Goal: Information Seeking & Learning: Compare options

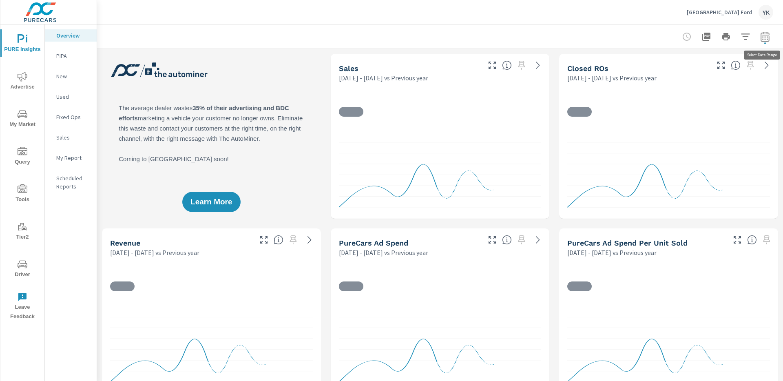
click at [767, 40] on icon "button" at bounding box center [765, 37] width 10 height 10
select select "Previous year"
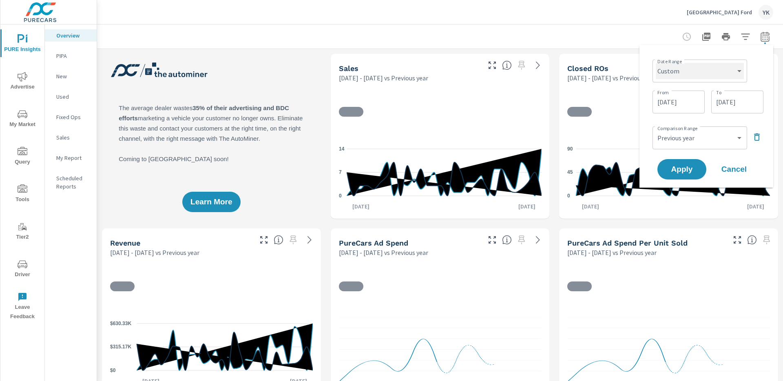
click at [713, 75] on select "Custom Yesterday Last week Last 7 days Last 14 days Last 30 days Last 45 days L…" at bounding box center [700, 71] width 88 height 16
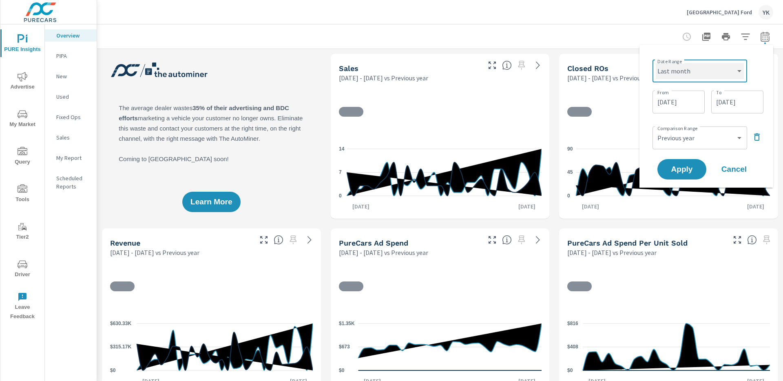
click at [656, 63] on select "Custom Yesterday Last week Last 7 days Last 14 days Last 30 days Last 45 days L…" at bounding box center [700, 71] width 88 height 16
select select "Last month"
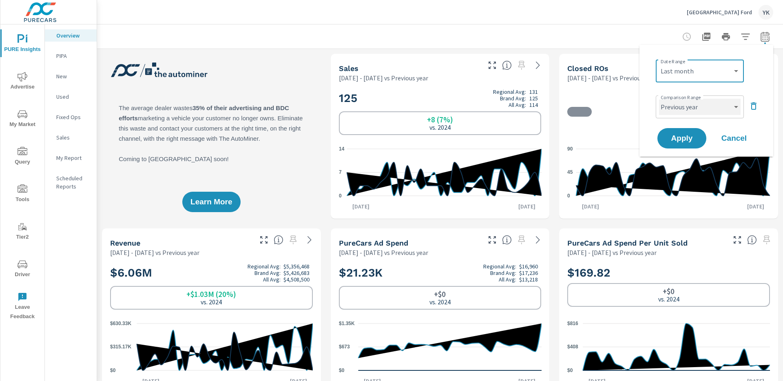
click at [688, 110] on select "Custom Previous period Previous month Previous year" at bounding box center [700, 107] width 82 height 16
click at [659, 99] on select "Custom Previous period Previous month Previous year" at bounding box center [700, 107] width 82 height 16
select select "Previous month"
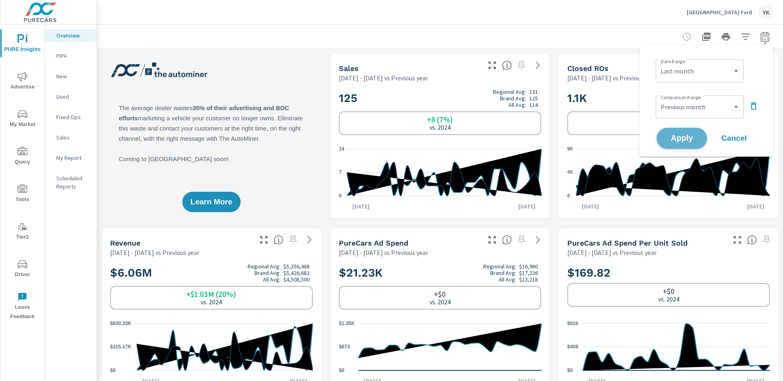
click at [686, 139] on span "Apply" at bounding box center [681, 139] width 33 height 8
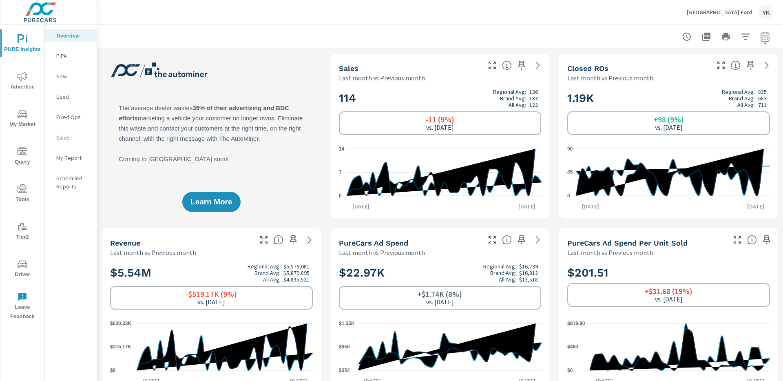
scroll to position [0, 0]
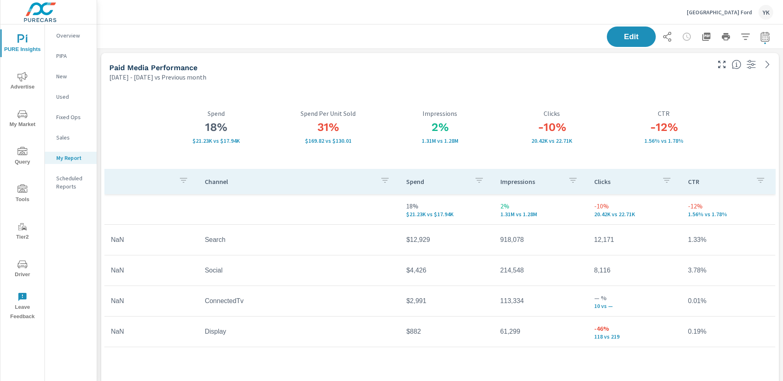
scroll to position [2537, 686]
click at [765, 40] on icon "button" at bounding box center [765, 37] width 10 height 10
select select "Previous month"
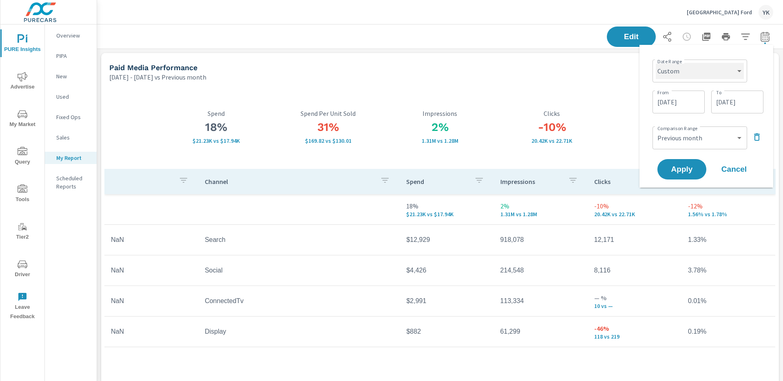
click at [680, 77] on select "Custom Yesterday Last week Last 7 days Last 14 days Last 30 days Last 45 days L…" at bounding box center [700, 71] width 88 height 16
click at [656, 63] on select "Custom Yesterday Last week Last 7 days Last 14 days Last 30 days Last 45 days L…" at bounding box center [700, 71] width 88 height 16
select select "Last month"
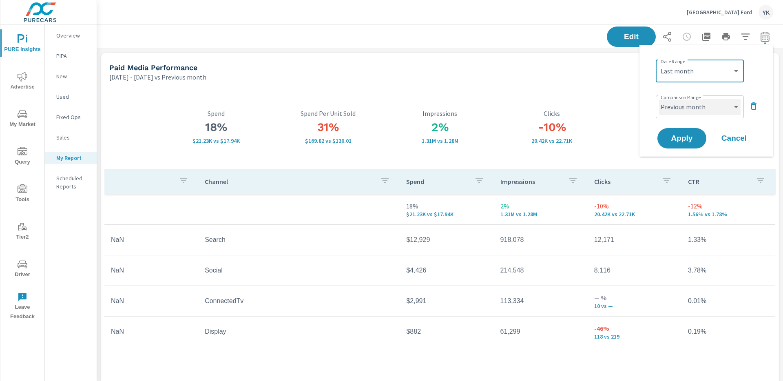
click at [676, 113] on select "Custom Previous period Previous month Previous year" at bounding box center [700, 107] width 82 height 16
click at [659, 99] on select "Custom Previous period Previous month Previous year" at bounding box center [700, 107] width 82 height 16
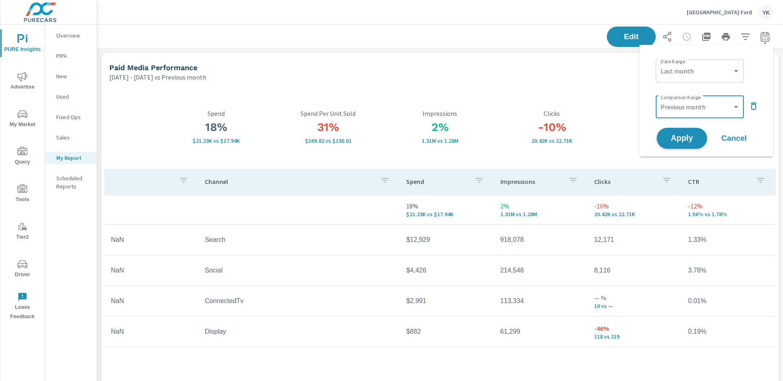
click at [678, 144] on button "Apply" at bounding box center [682, 138] width 51 height 21
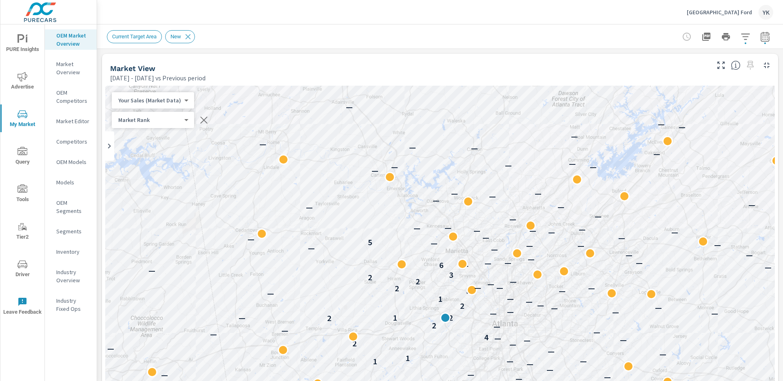
scroll to position [0, 0]
click at [762, 33] on icon "button" at bounding box center [765, 37] width 10 height 10
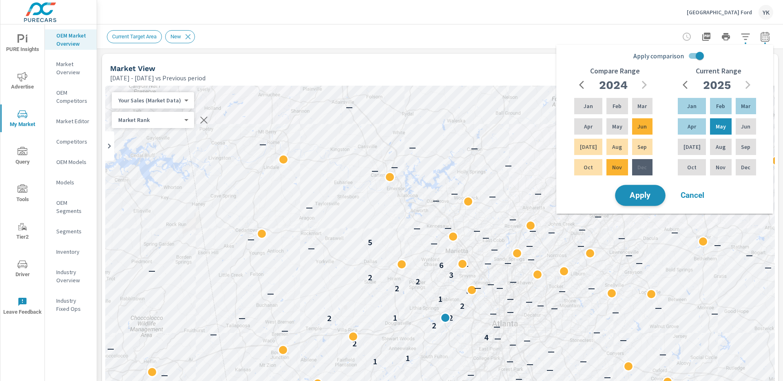
click at [646, 195] on span "Apply" at bounding box center [640, 196] width 33 height 8
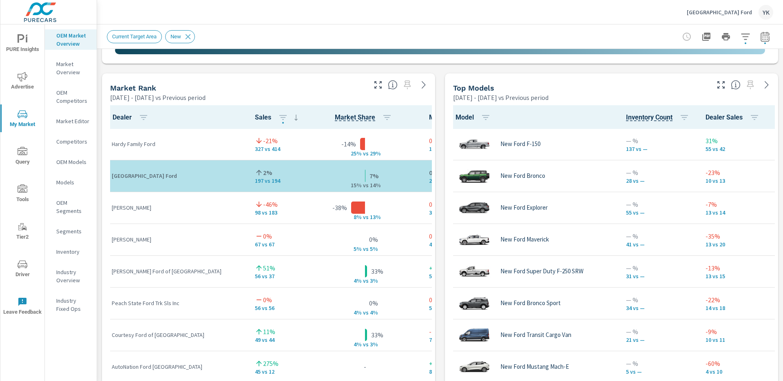
scroll to position [0, 0]
click at [190, 159] on td "Hardy Family Ford" at bounding box center [176, 145] width 143 height 32
click at [380, 89] on icon "button" at bounding box center [378, 85] width 10 height 10
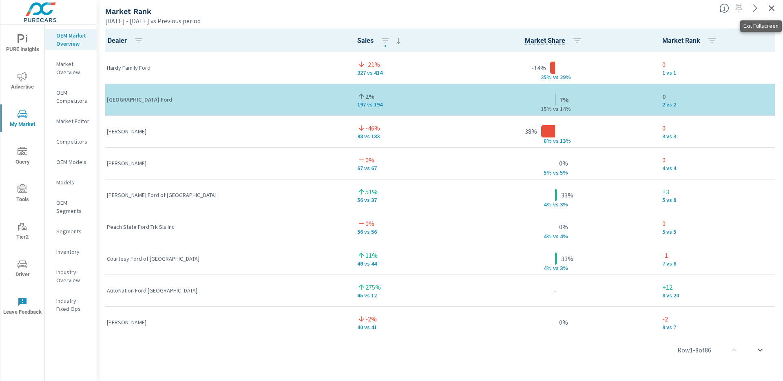
click at [770, 7] on icon "button" at bounding box center [772, 8] width 10 height 10
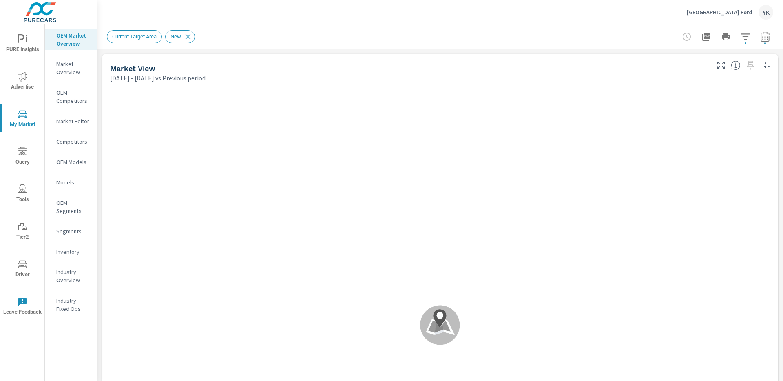
scroll to position [0, 0]
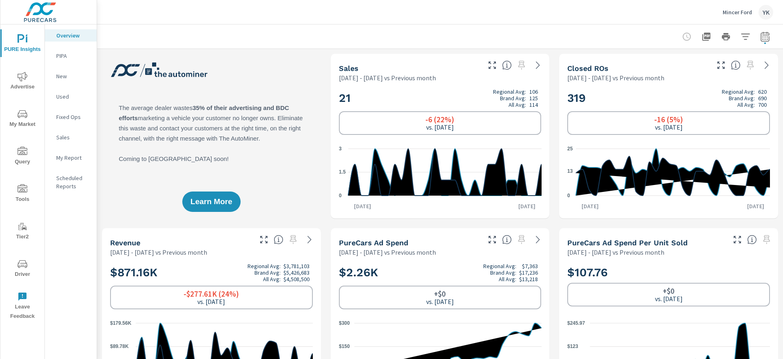
scroll to position [0, 0]
click at [768, 38] on icon "button" at bounding box center [765, 37] width 10 height 10
select select "Previous month"
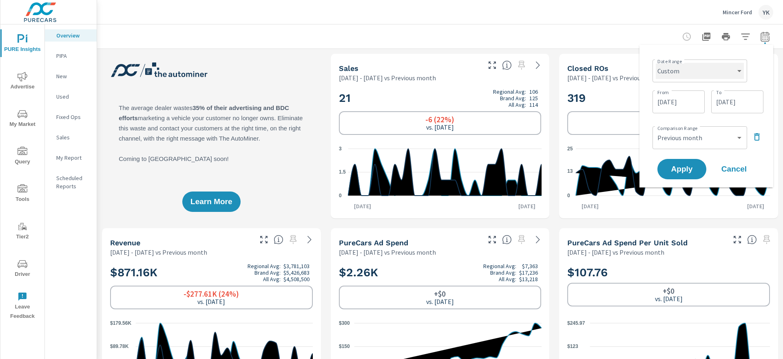
click at [665, 75] on select "Custom Yesterday Last week Last 7 days Last 14 days Last 30 days Last 45 days L…" at bounding box center [700, 71] width 88 height 16
click at [656, 63] on select "Custom Yesterday Last week Last 7 days Last 14 days Last 30 days Last 45 days L…" at bounding box center [700, 71] width 88 height 16
select select "Last month"
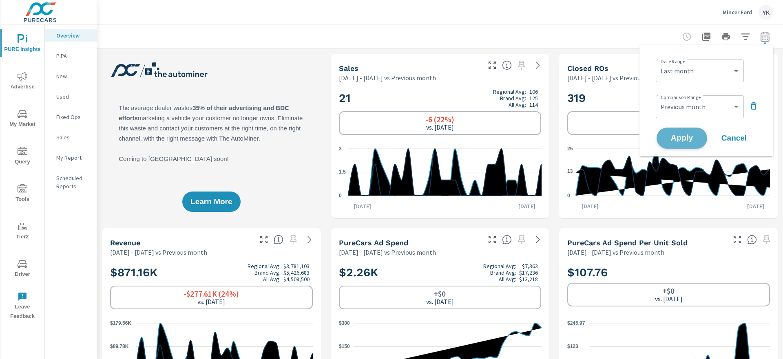
click at [670, 133] on button "Apply" at bounding box center [682, 138] width 51 height 21
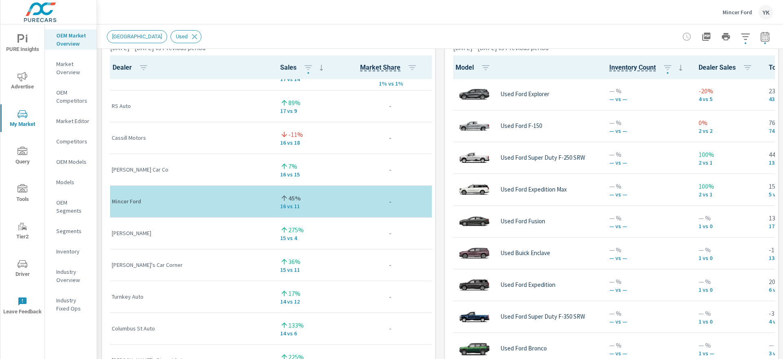
scroll to position [564, 0]
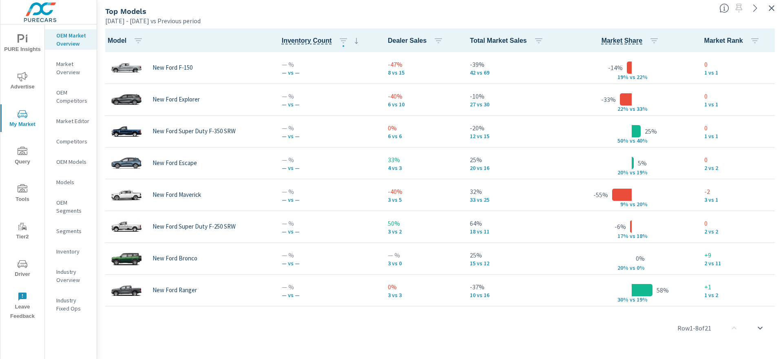
scroll to position [0, 0]
click at [775, 9] on icon "button" at bounding box center [772, 8] width 10 height 10
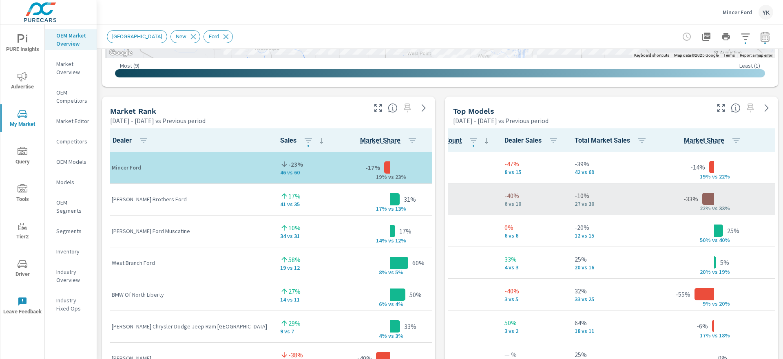
scroll to position [0, 227]
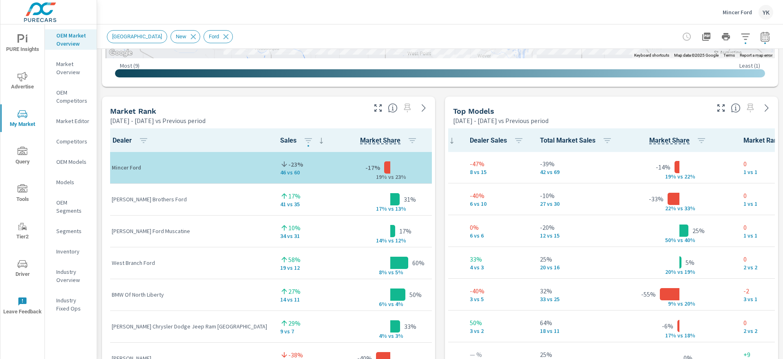
click at [766, 36] on icon "button" at bounding box center [765, 37] width 10 height 10
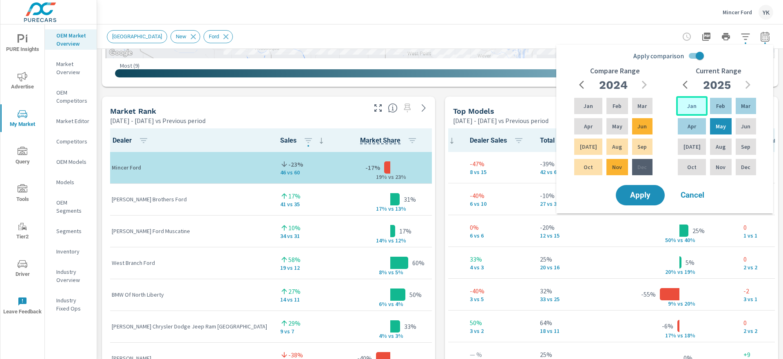
click at [688, 104] on p "Jan" at bounding box center [691, 106] width 9 height 8
click at [743, 131] on div "Jun" at bounding box center [746, 127] width 24 height 20
click at [700, 57] on input "Apply comparison" at bounding box center [700, 55] width 46 height 15
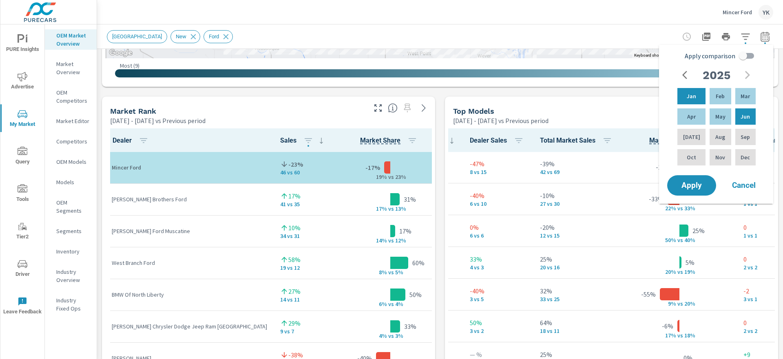
click at [700, 57] on span "Apply comparison" at bounding box center [710, 56] width 51 height 10
click at [720, 57] on input "Apply comparison" at bounding box center [743, 55] width 46 height 15
checkbox input "true"
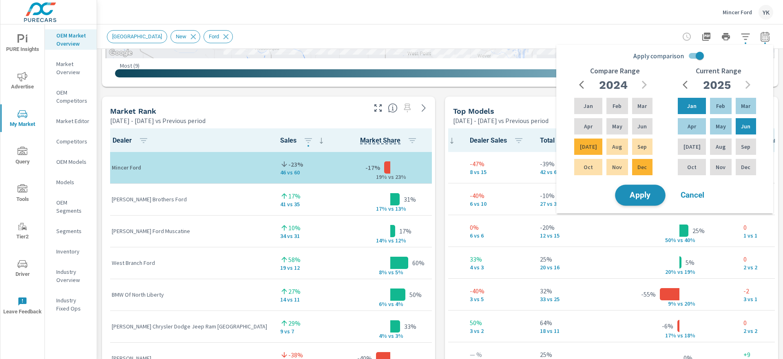
click at [643, 199] on span "Apply" at bounding box center [640, 196] width 33 height 8
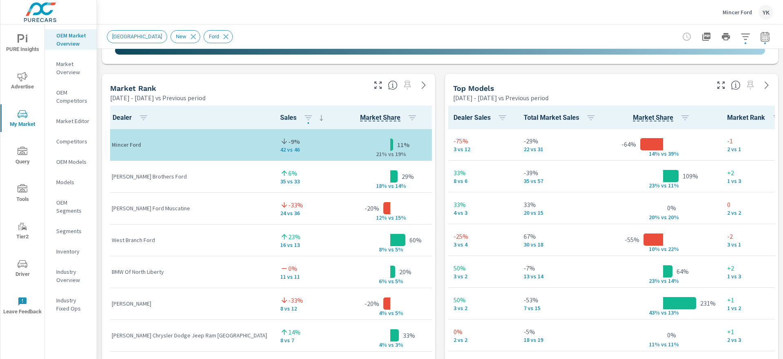
click at [723, 84] on icon "button" at bounding box center [721, 85] width 10 height 10
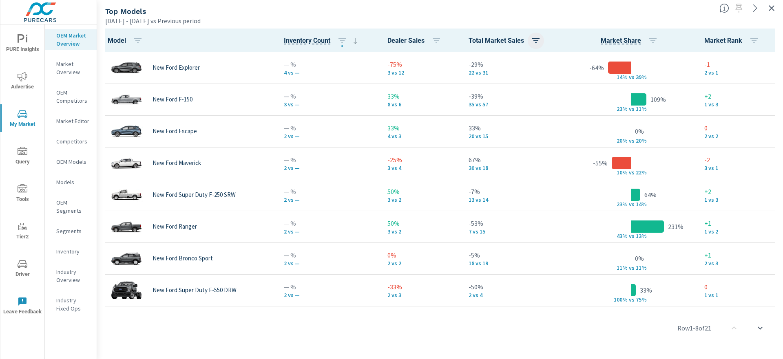
click at [533, 36] on icon "button" at bounding box center [536, 41] width 10 height 10
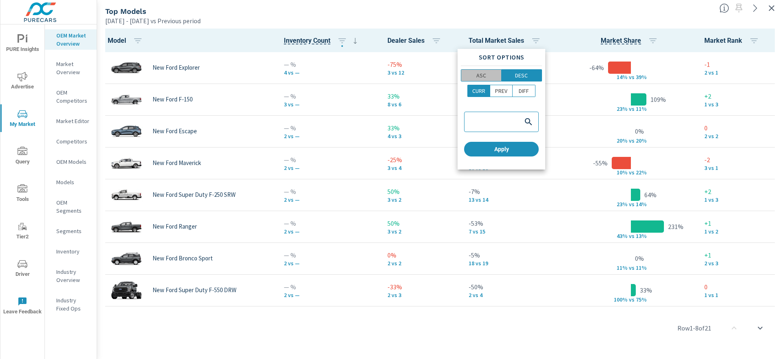
click at [488, 74] on span "ASC" at bounding box center [481, 75] width 35 height 8
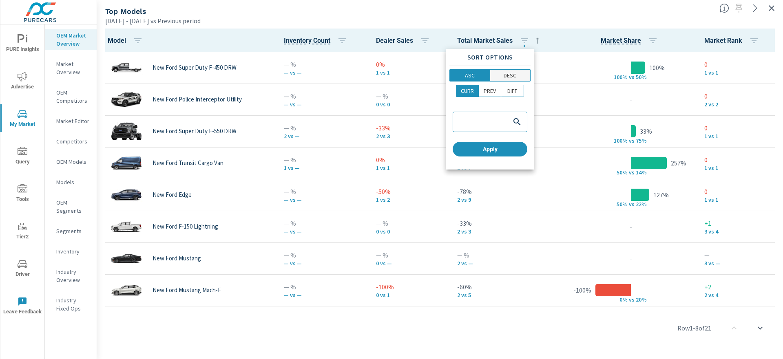
click at [513, 76] on p "DESC" at bounding box center [510, 75] width 13 height 8
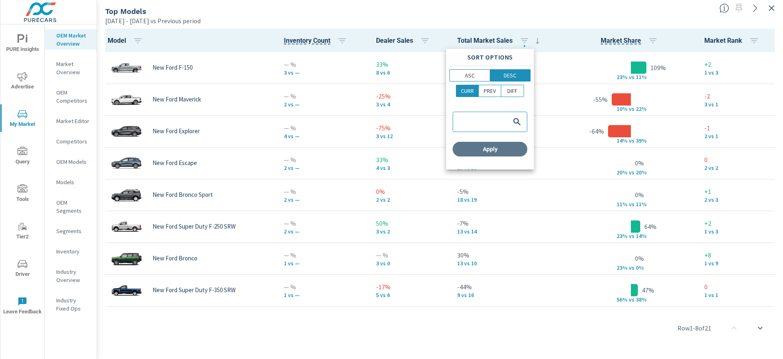
click at [486, 146] on span "Apply" at bounding box center [490, 149] width 68 height 7
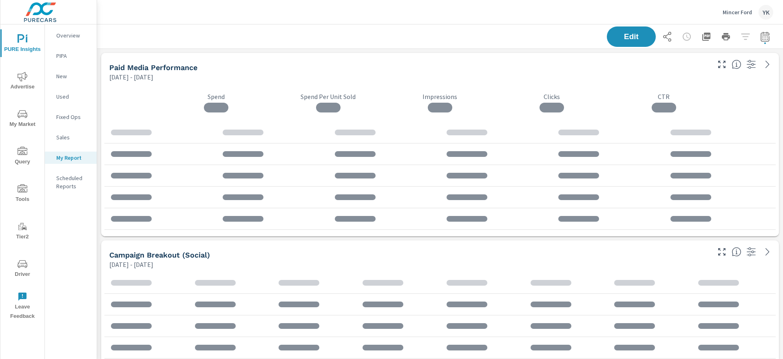
scroll to position [661, 686]
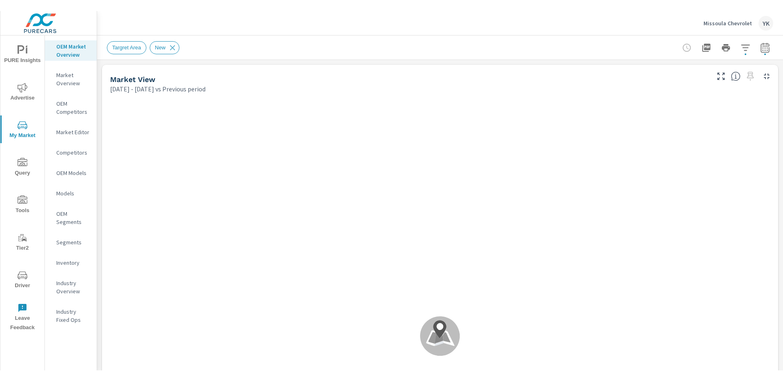
scroll to position [0, 0]
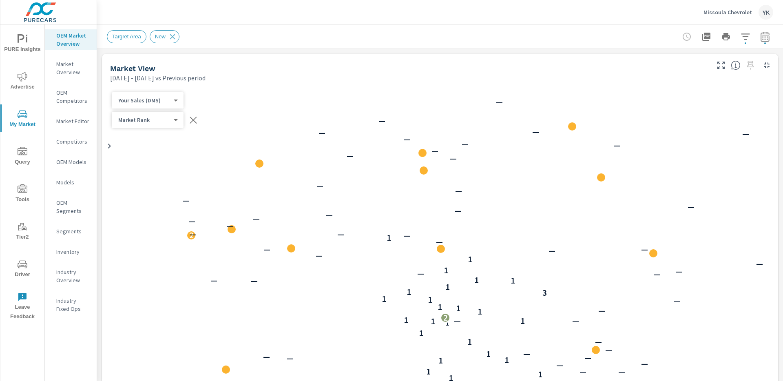
click at [766, 38] on icon "button" at bounding box center [765, 37] width 10 height 10
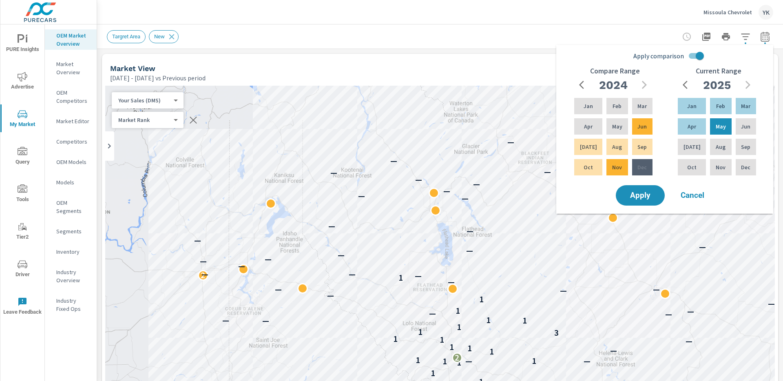
scroll to position [0, 0]
click at [768, 44] on button "button" at bounding box center [765, 37] width 16 height 16
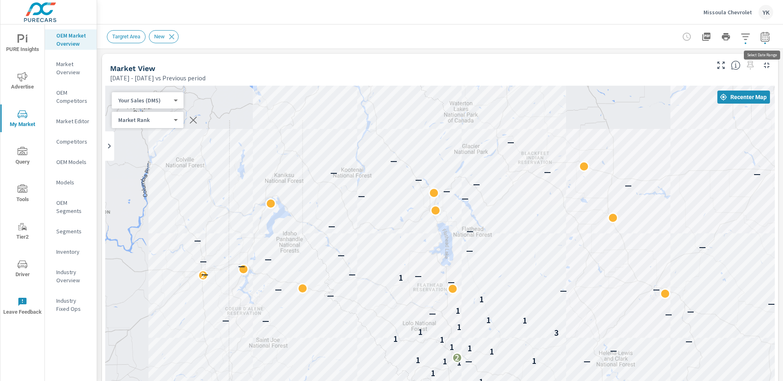
click at [764, 38] on icon "button" at bounding box center [765, 37] width 10 height 10
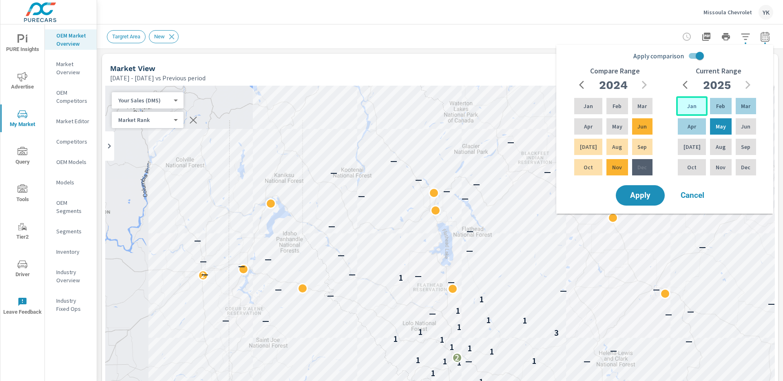
click at [687, 106] on p "Jan" at bounding box center [691, 106] width 9 height 8
click at [734, 129] on div "Jun" at bounding box center [746, 127] width 24 height 20
click at [700, 55] on input "Apply comparison" at bounding box center [700, 55] width 46 height 15
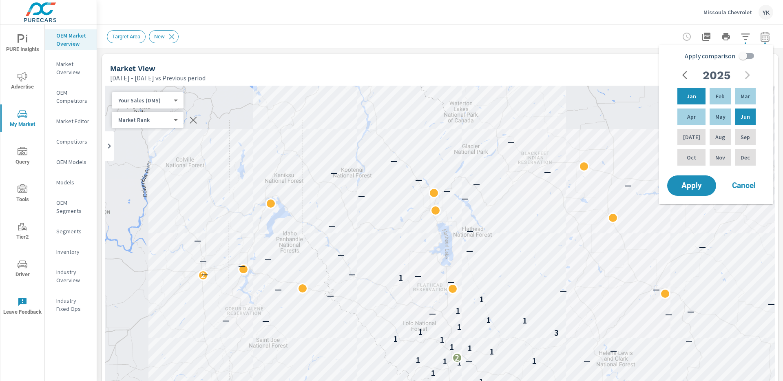
click at [700, 55] on span "Apply comparison" at bounding box center [710, 56] width 51 height 10
click at [720, 55] on input "Apply comparison" at bounding box center [743, 55] width 46 height 15
checkbox input "true"
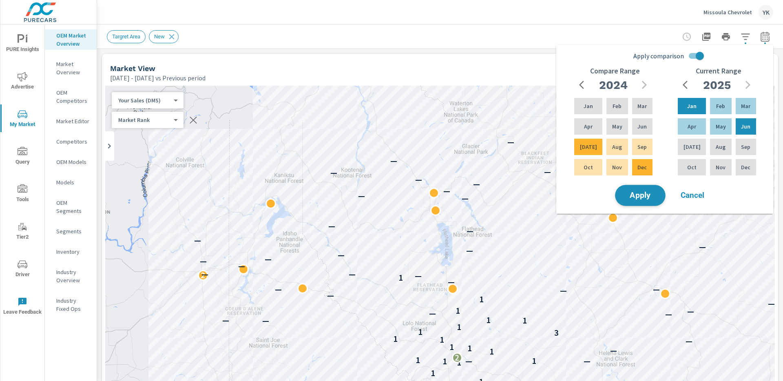
click at [644, 196] on span "Apply" at bounding box center [640, 196] width 33 height 8
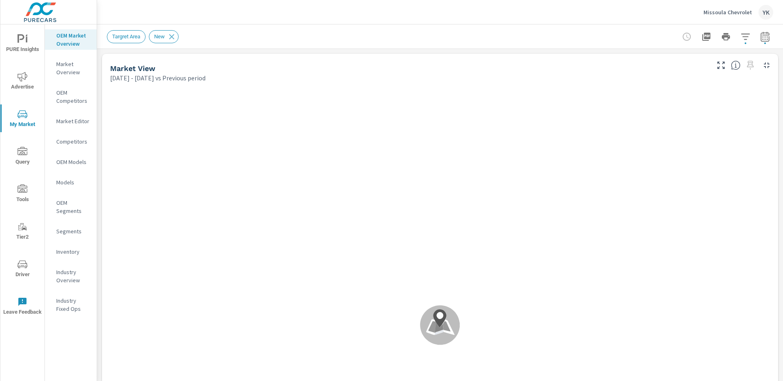
scroll to position [0, 0]
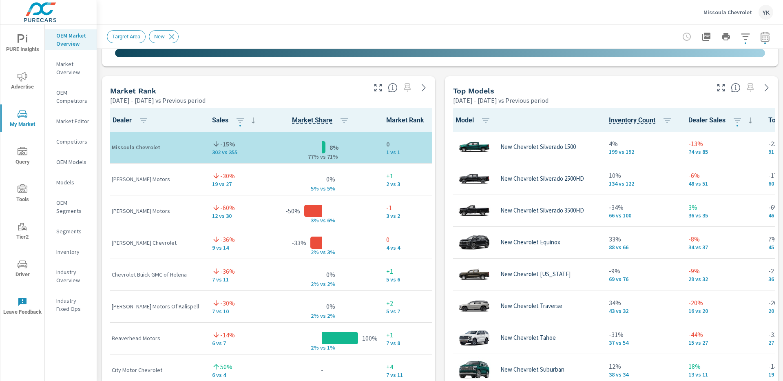
click at [377, 89] on icon "button" at bounding box center [378, 88] width 10 height 10
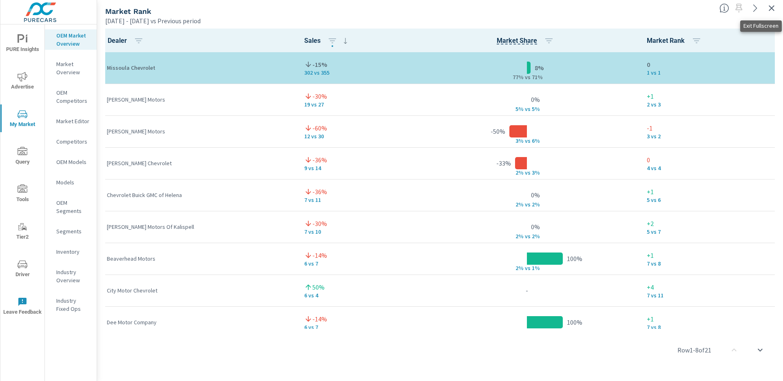
click at [773, 11] on icon "button" at bounding box center [772, 8] width 10 height 10
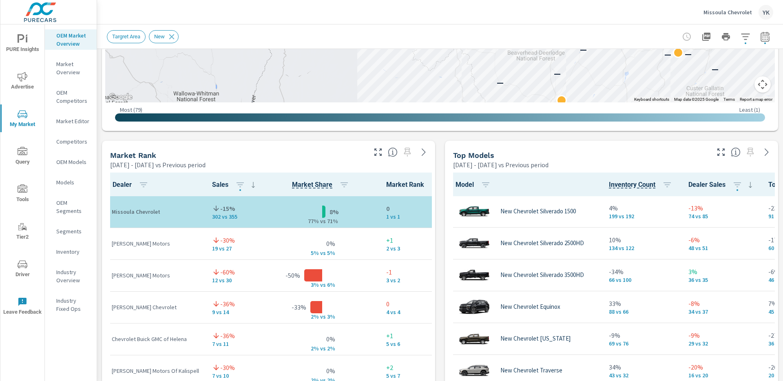
scroll to position [439, 0]
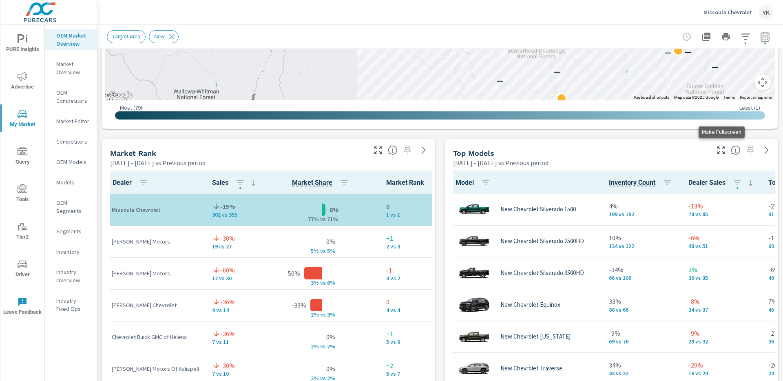
click at [724, 151] on icon "button" at bounding box center [721, 150] width 10 height 10
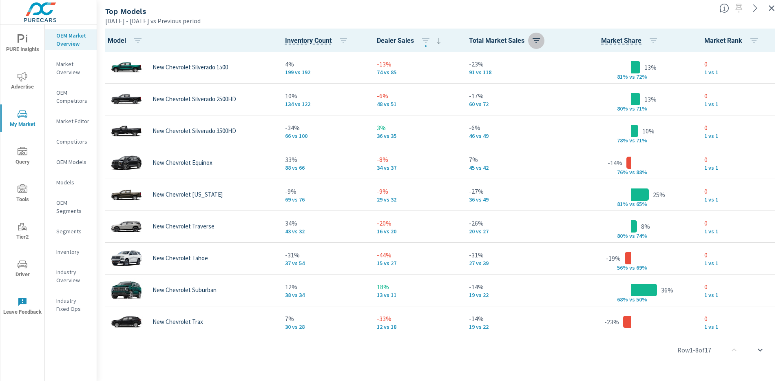
click at [538, 44] on icon "button" at bounding box center [536, 41] width 10 height 10
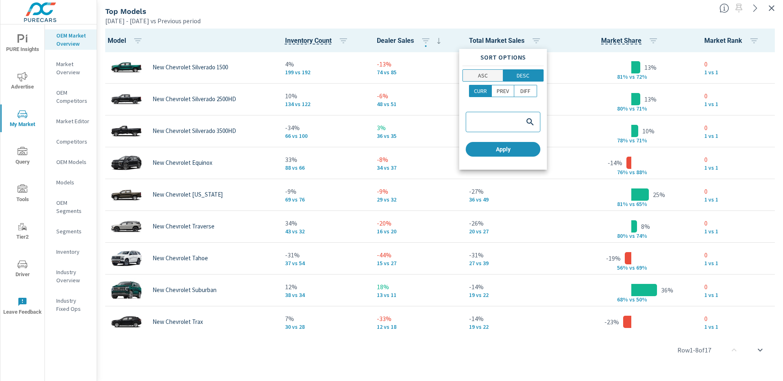
click at [489, 76] on span "ASC" at bounding box center [482, 75] width 35 height 8
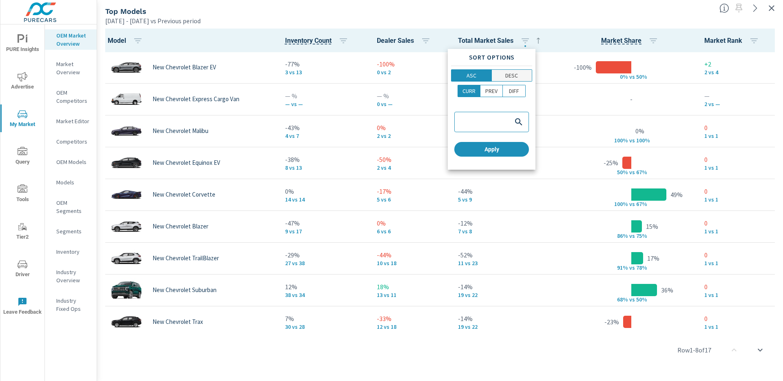
click at [518, 76] on span "DESC" at bounding box center [511, 75] width 35 height 8
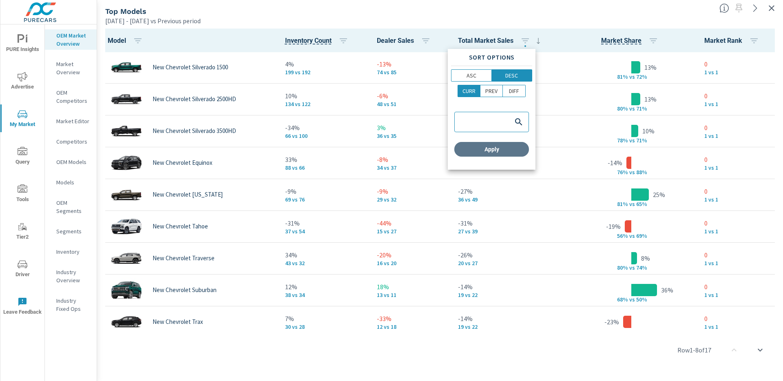
click at [498, 148] on span "Apply" at bounding box center [492, 149] width 68 height 7
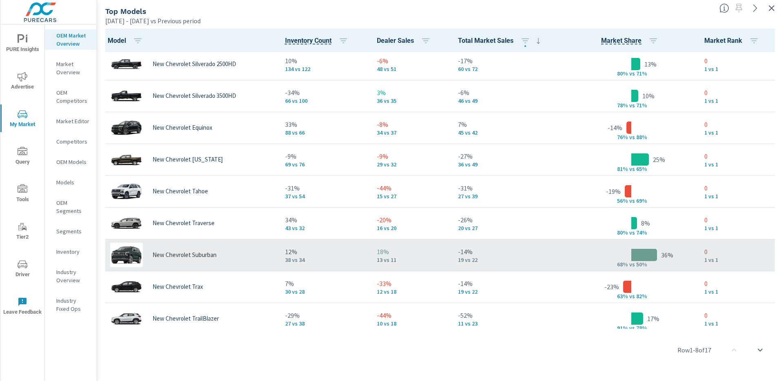
scroll to position [32, 0]
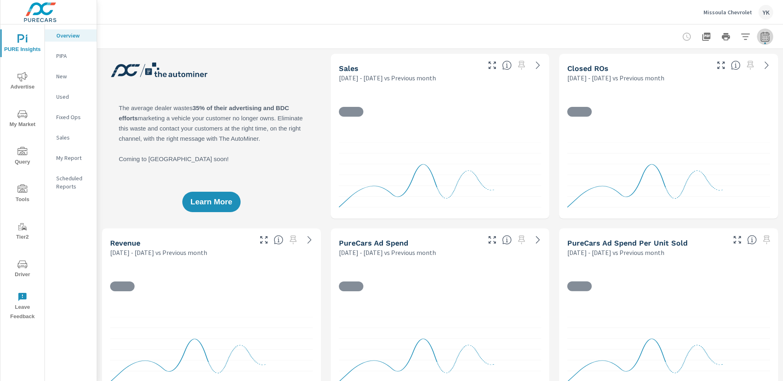
click at [767, 44] on button "button" at bounding box center [765, 37] width 16 height 16
select select "Previous month"
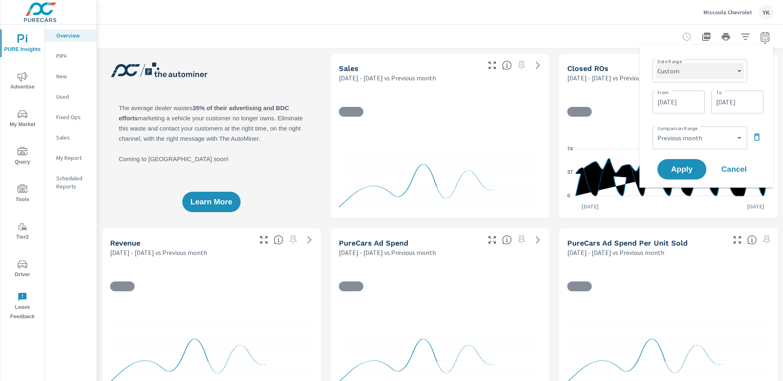
click at [697, 66] on select "Custom [DATE] Last week Last 7 days Last 14 days Last 30 days Last 45 days Last…" at bounding box center [700, 71] width 88 height 16
click at [656, 63] on select "Custom [DATE] Last week Last 7 days Last 14 days Last 30 days Last 45 days Last…" at bounding box center [700, 71] width 88 height 16
select select "Last month"
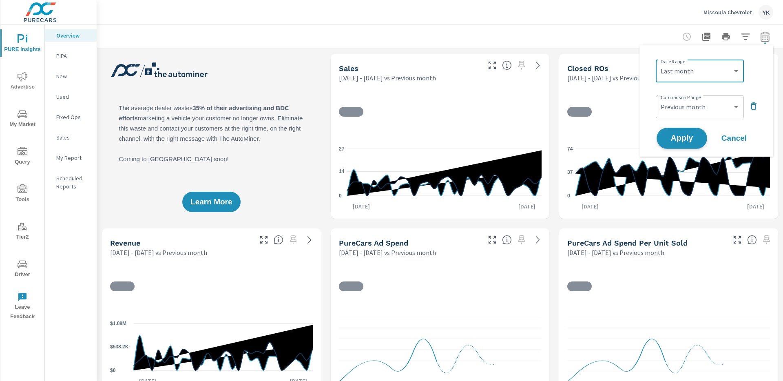
click at [675, 135] on span "Apply" at bounding box center [681, 139] width 33 height 8
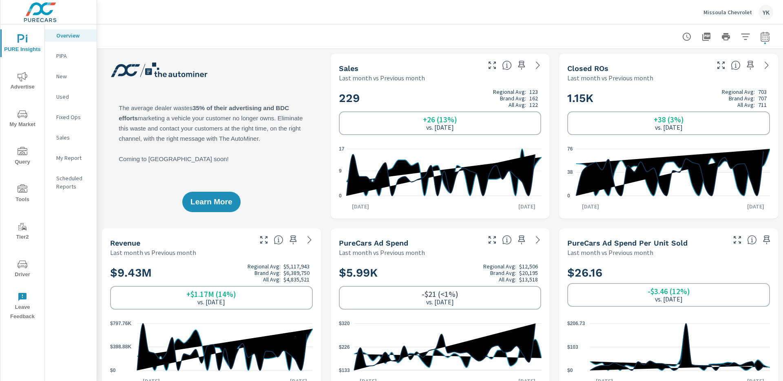
scroll to position [0, 0]
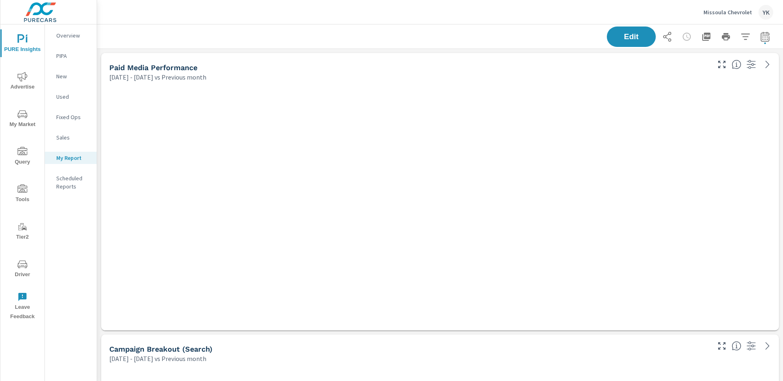
scroll to position [2068, 686]
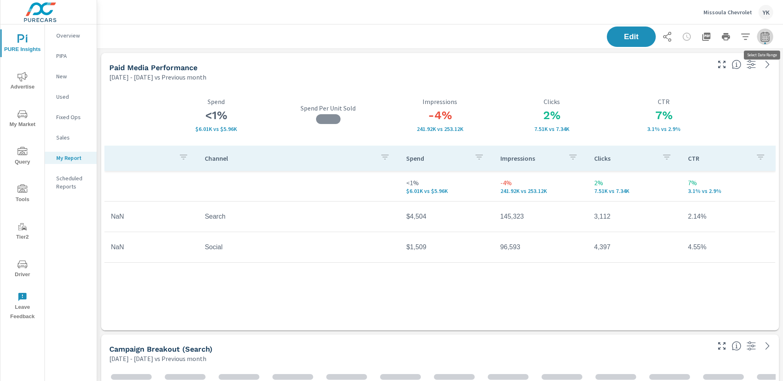
click at [761, 30] on button "button" at bounding box center [765, 37] width 16 height 16
select select "Previous month"
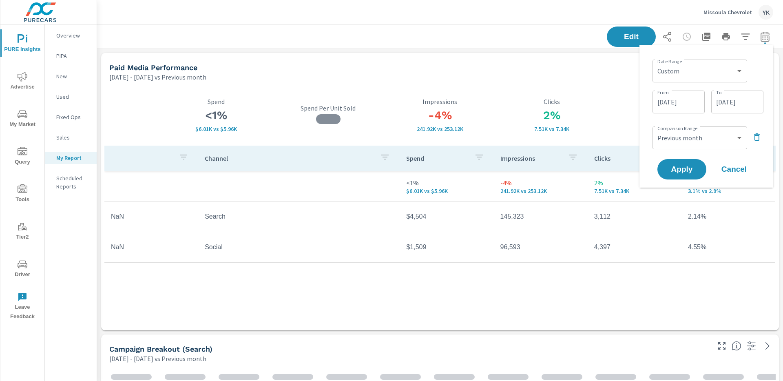
scroll to position [61, 0]
click at [687, 69] on select "Custom [DATE] Last week Last 7 days Last 14 days Last 30 days Last 45 days Last…" at bounding box center [700, 71] width 88 height 16
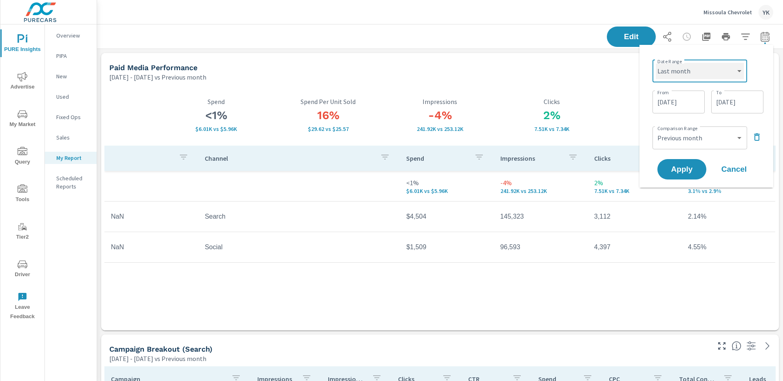
click at [656, 63] on select "Custom [DATE] Last week Last 7 days Last 14 days Last 30 days Last 45 days Last…" at bounding box center [700, 71] width 88 height 16
select select "Last month"
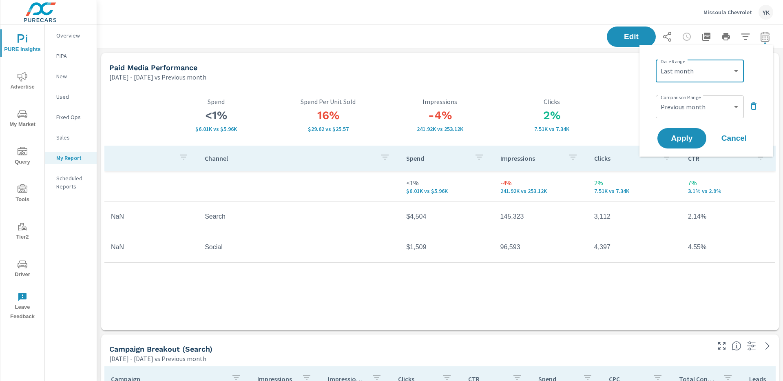
click at [675, 125] on div "Date Range Custom [DATE] Last week Last 7 days Last 14 days Last 30 days Last 4…" at bounding box center [706, 100] width 114 height 99
click at [678, 142] on span "Apply" at bounding box center [681, 139] width 33 height 8
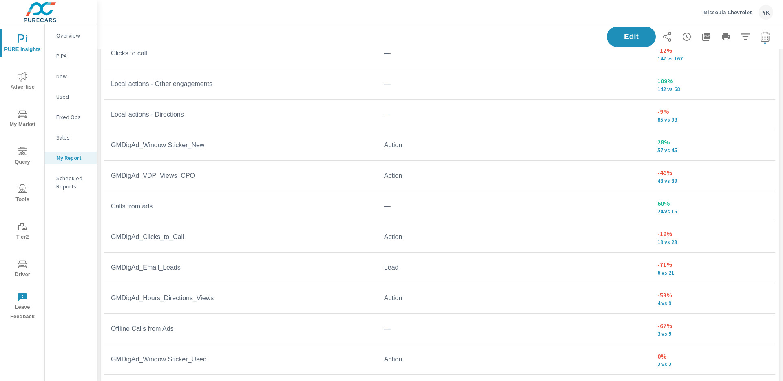
scroll to position [1084, 0]
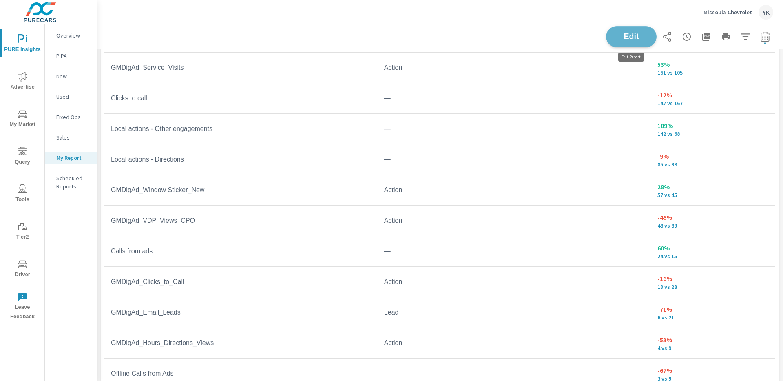
click at [622, 27] on button "Edit" at bounding box center [631, 36] width 51 height 21
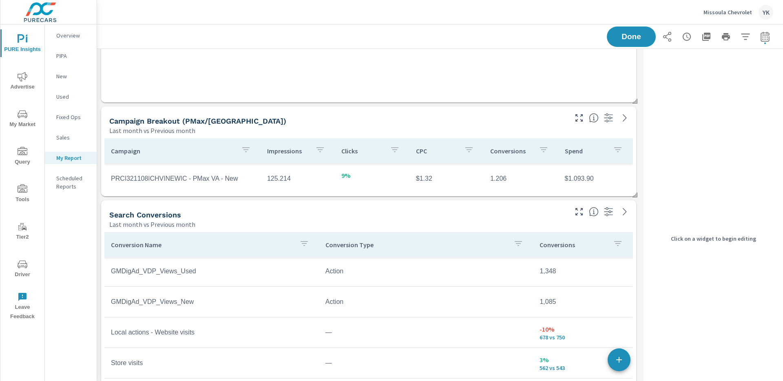
scroll to position [680, 0]
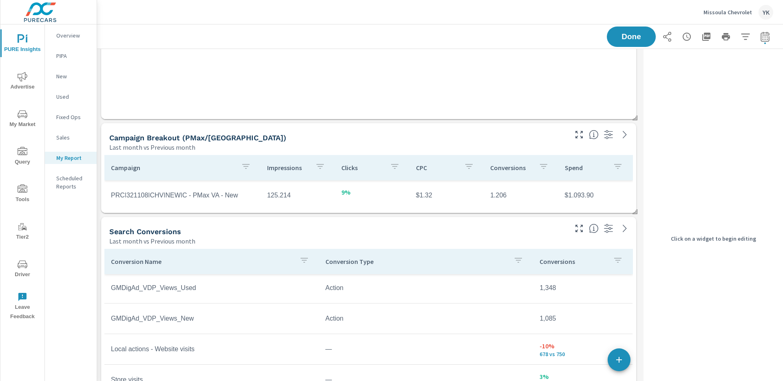
click at [635, 210] on span at bounding box center [632, 209] width 8 height 8
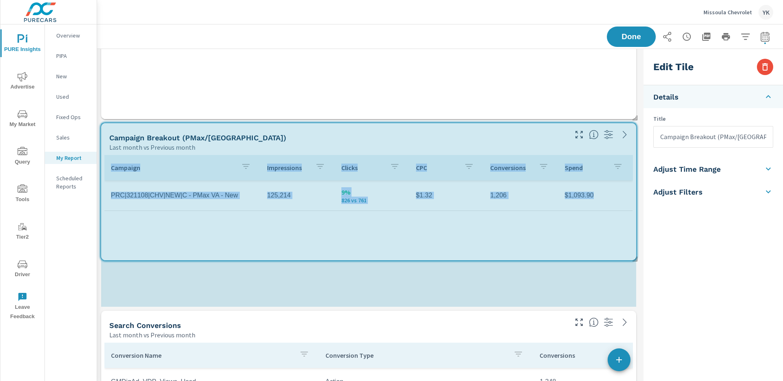
scroll to position [2162, 544]
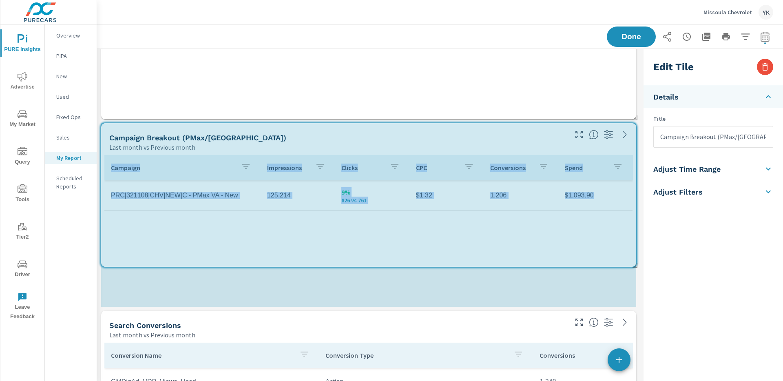
drag, startPoint x: 633, startPoint y: 211, endPoint x: 640, endPoint y: 265, distance: 54.7
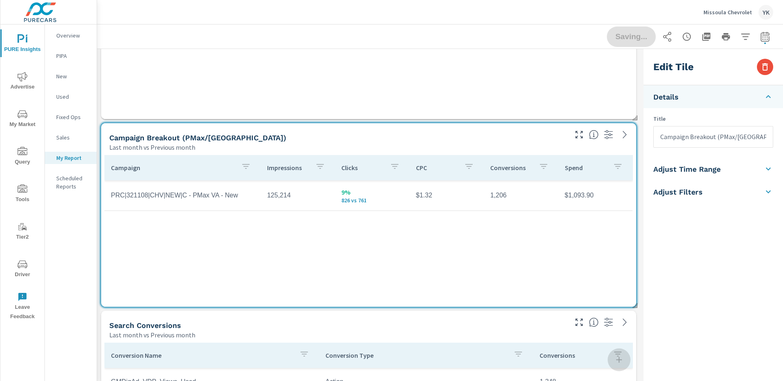
click at [629, 40] on div "Saving..." at bounding box center [690, 37] width 166 height 20
click at [627, 38] on div "Saving..." at bounding box center [690, 37] width 166 height 20
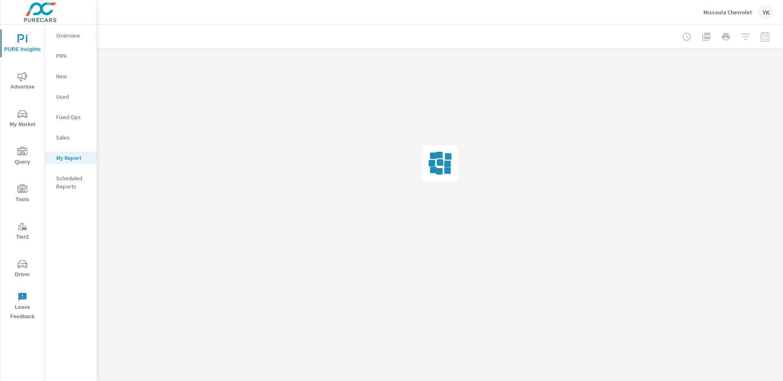
scroll to position [0, 0]
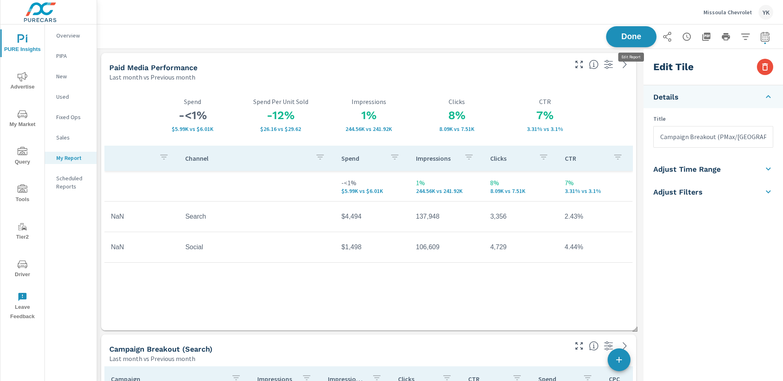
scroll to position [32, 0]
click at [622, 40] on span "Done" at bounding box center [631, 37] width 33 height 8
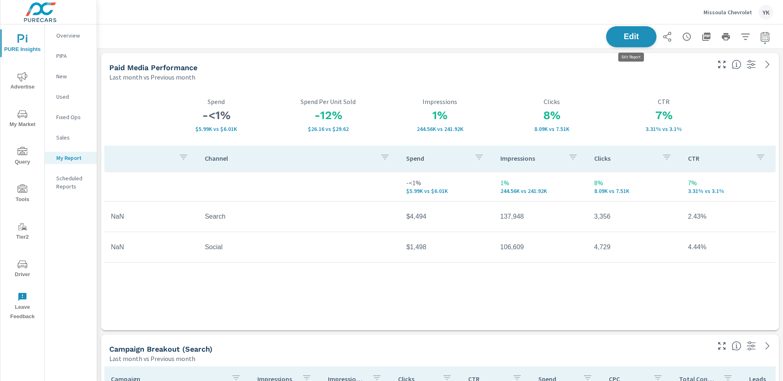
scroll to position [2162, 686]
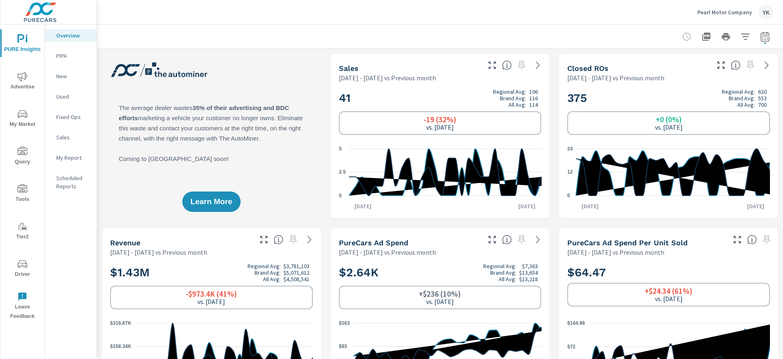
scroll to position [0, 0]
click at [761, 40] on icon "button" at bounding box center [765, 36] width 9 height 10
select select "Previous month"
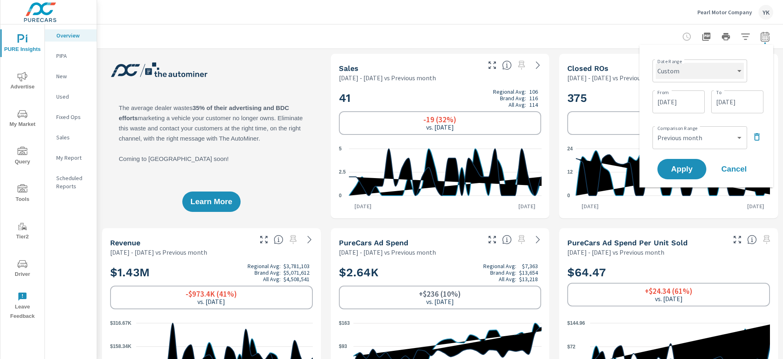
click at [694, 78] on select "Custom [DATE] Last week Last 7 days Last 14 days Last 30 days Last 45 days Last…" at bounding box center [700, 71] width 88 height 16
click at [656, 63] on select "Custom [DATE] Last week Last 7 days Last 14 days Last 30 days Last 45 days Last…" at bounding box center [700, 71] width 88 height 16
select select "Last month"
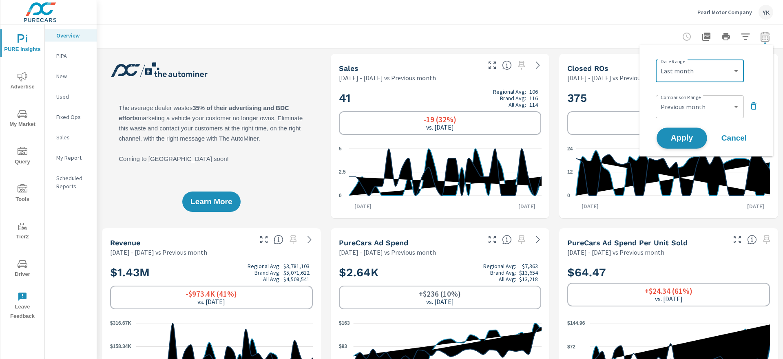
click at [685, 141] on span "Apply" at bounding box center [681, 139] width 33 height 8
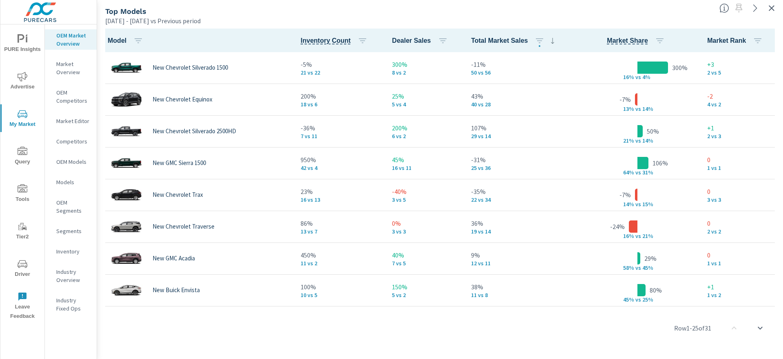
scroll to position [0, 0]
click at [769, 8] on icon "button" at bounding box center [772, 8] width 10 height 10
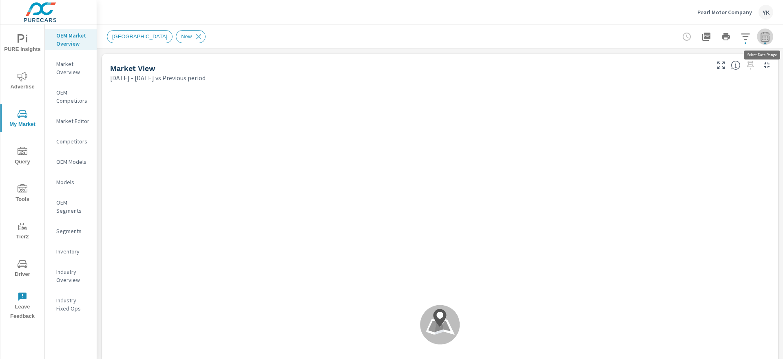
click at [766, 35] on icon "button" at bounding box center [765, 36] width 9 height 10
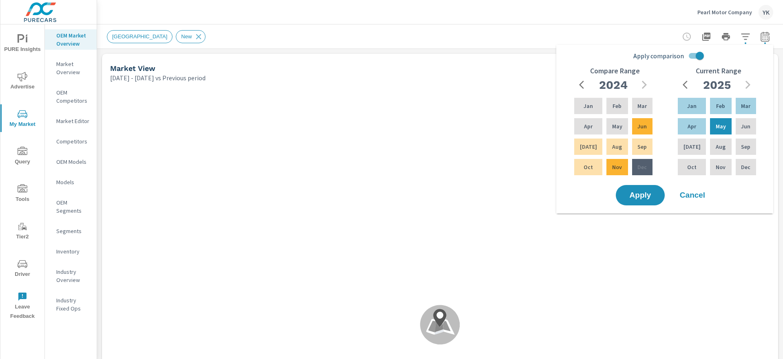
scroll to position [0, 0]
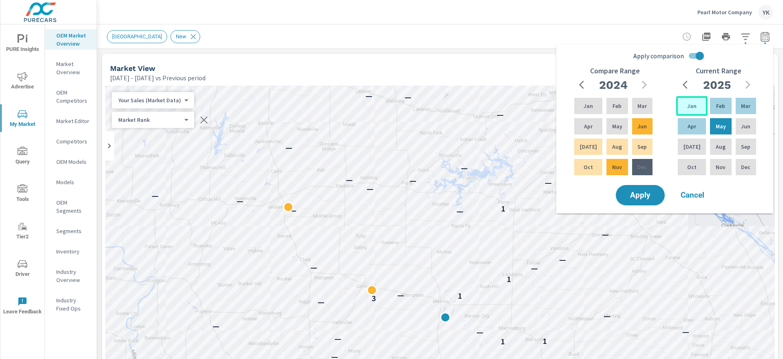
click at [694, 108] on div "Jan" at bounding box center [691, 106] width 31 height 20
click at [695, 201] on button "Cancel" at bounding box center [692, 195] width 49 height 20
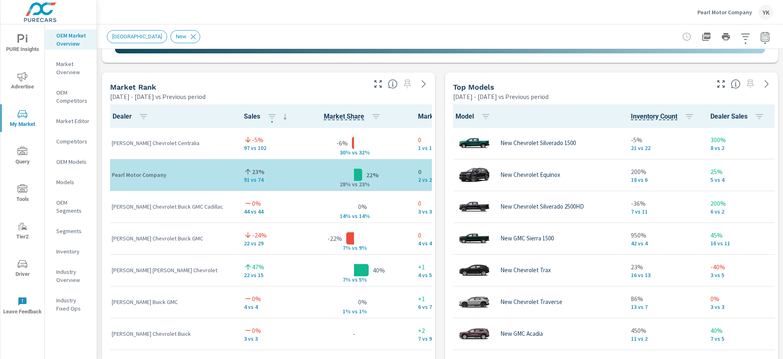
scroll to position [0, 0]
click at [765, 39] on icon "button" at bounding box center [764, 37] width 5 height 3
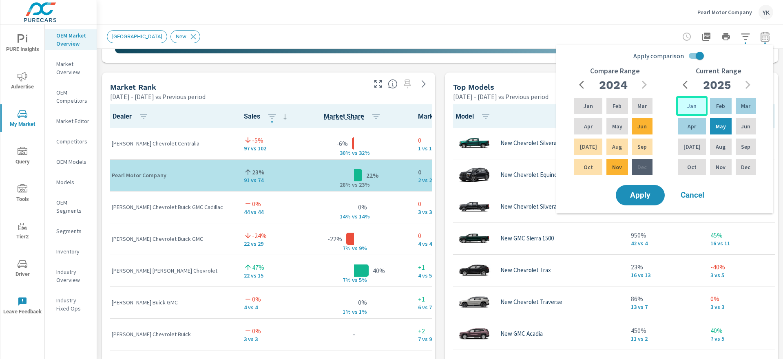
drag, startPoint x: 694, startPoint y: 108, endPoint x: 746, endPoint y: 113, distance: 52.0
click at [695, 108] on div "Jan" at bounding box center [691, 106] width 31 height 20
click at [745, 125] on p "Jun" at bounding box center [745, 126] width 9 height 8
click at [697, 59] on input "Apply comparison" at bounding box center [700, 55] width 46 height 15
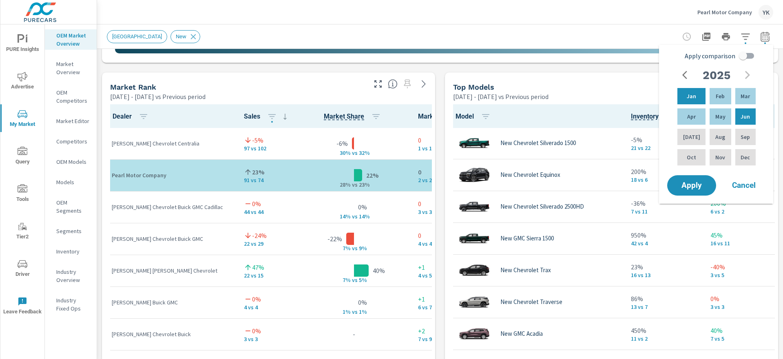
click at [697, 59] on span "Apply comparison" at bounding box center [710, 56] width 51 height 10
click at [720, 59] on input "Apply comparison" at bounding box center [743, 55] width 46 height 15
checkbox input "true"
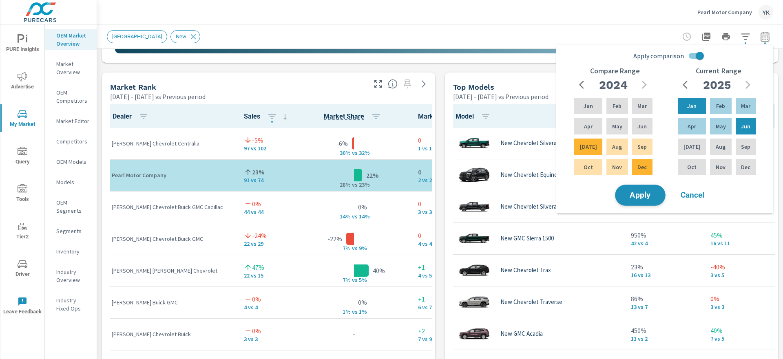
click at [639, 202] on button "Apply" at bounding box center [640, 195] width 51 height 21
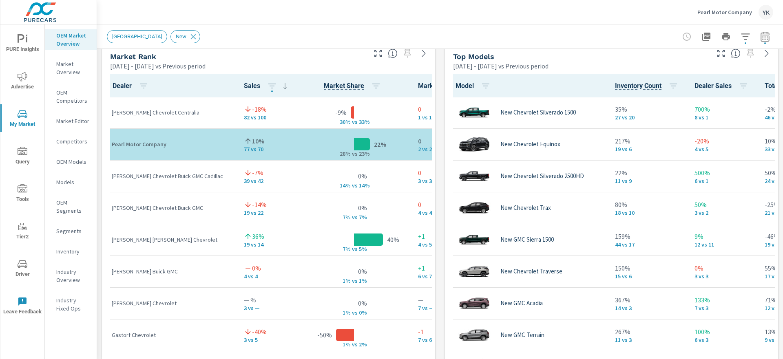
scroll to position [534, 0]
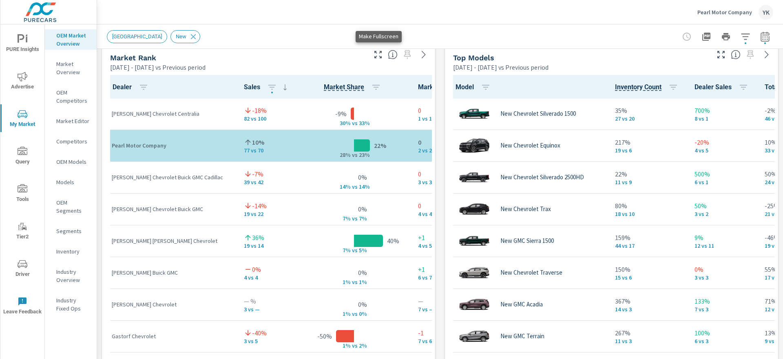
click at [379, 53] on icon "button" at bounding box center [378, 55] width 10 height 10
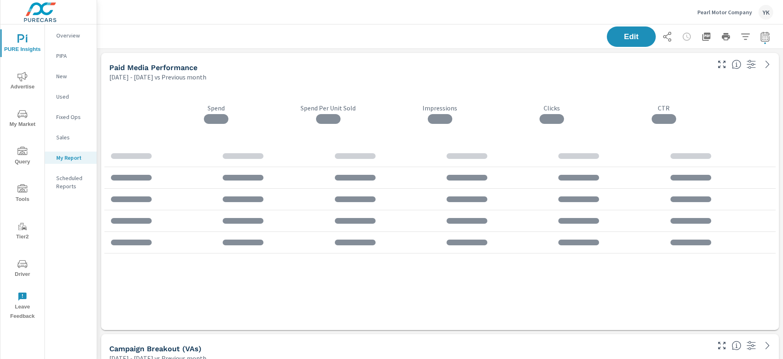
scroll to position [61, 0]
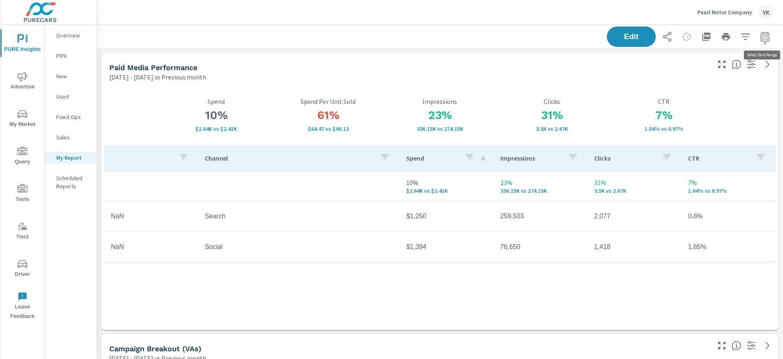
click at [764, 40] on icon "button" at bounding box center [765, 37] width 10 height 10
select select "Previous month"
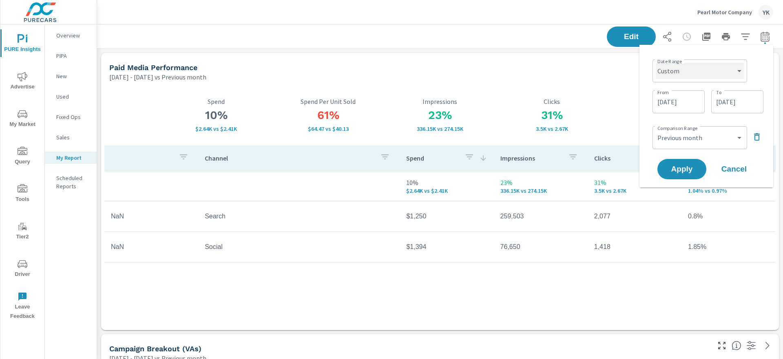
click at [708, 71] on select "Custom [DATE] Last week Last 7 days Last 14 days Last 30 days Last 45 days Last…" at bounding box center [700, 71] width 88 height 16
click at [656, 63] on select "Custom [DATE] Last week Last 7 days Last 14 days Last 30 days Last 45 days Last…" at bounding box center [700, 71] width 88 height 16
select select "Last month"
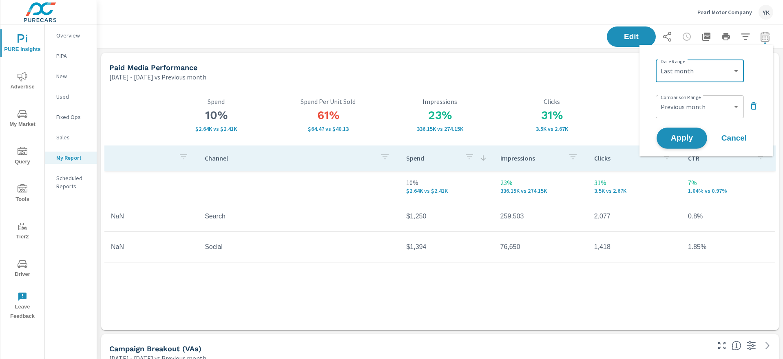
click at [675, 135] on span "Apply" at bounding box center [681, 139] width 33 height 8
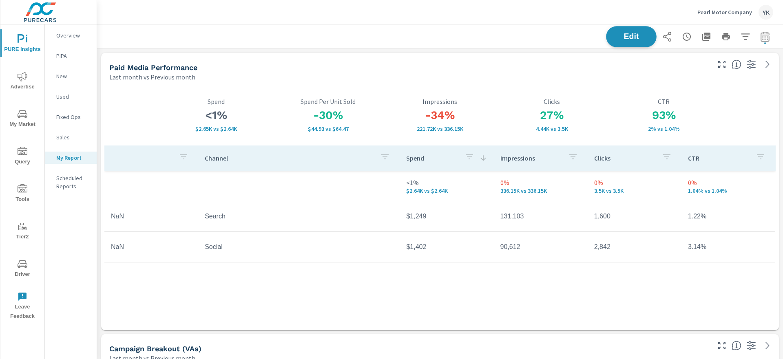
click at [650, 37] on button "Edit" at bounding box center [631, 36] width 51 height 21
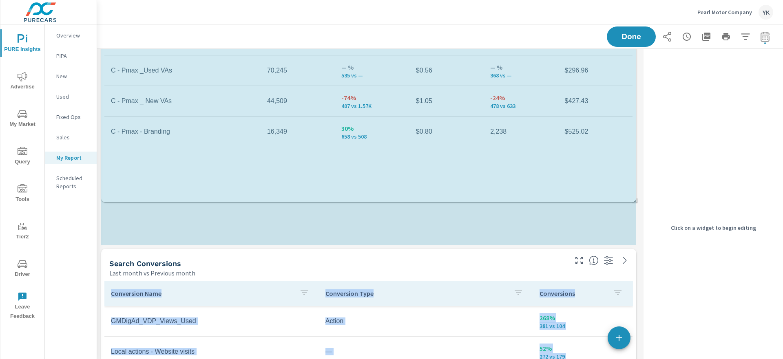
scroll to position [1505, 544]
drag, startPoint x: 630, startPoint y: 149, endPoint x: 631, endPoint y: 202, distance: 53.0
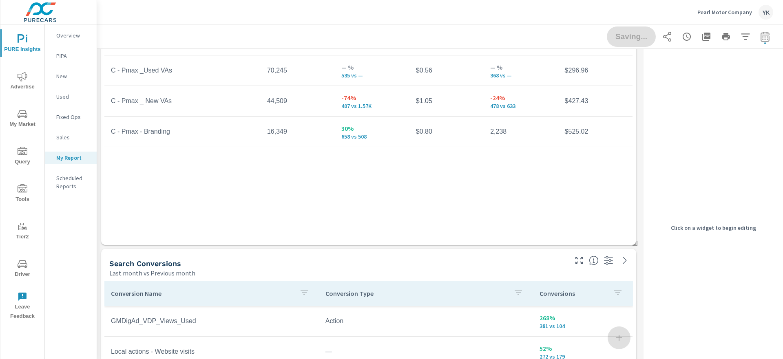
click at [631, 43] on div "Saving..." at bounding box center [690, 37] width 166 height 20
click at [626, 38] on span "Done" at bounding box center [631, 36] width 33 height 7
